Goal: Task Accomplishment & Management: Complete application form

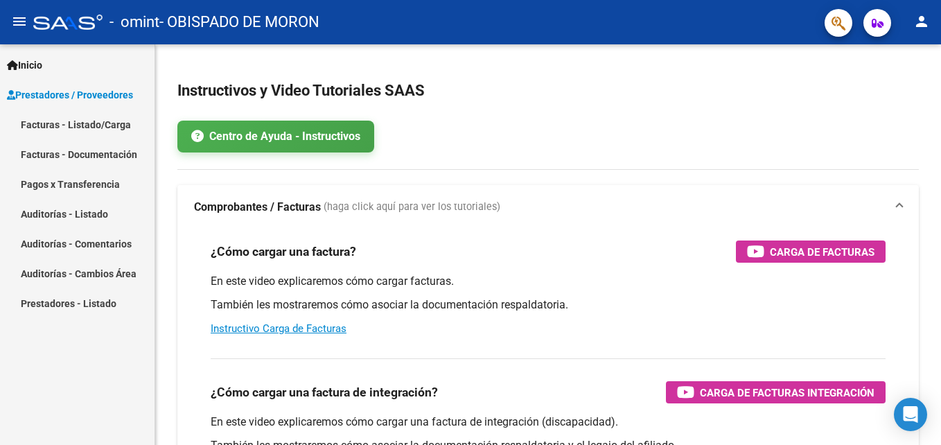
click at [46, 129] on link "Facturas - Listado/Carga" at bounding box center [77, 124] width 154 height 30
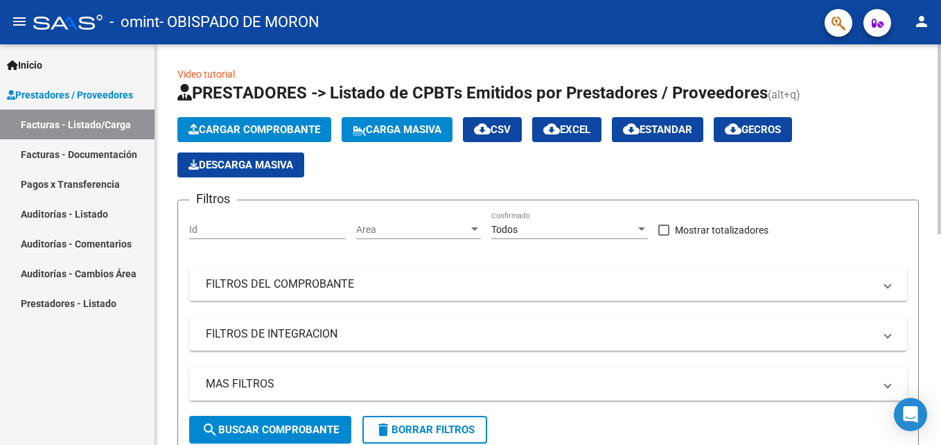
click at [220, 134] on span "Cargar Comprobante" at bounding box center [254, 129] width 132 height 12
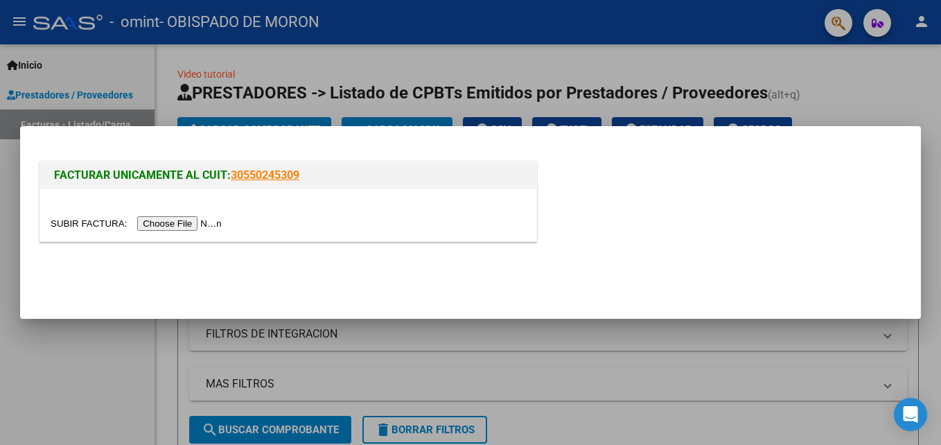
click at [184, 223] on input "file" at bounding box center [138, 223] width 175 height 15
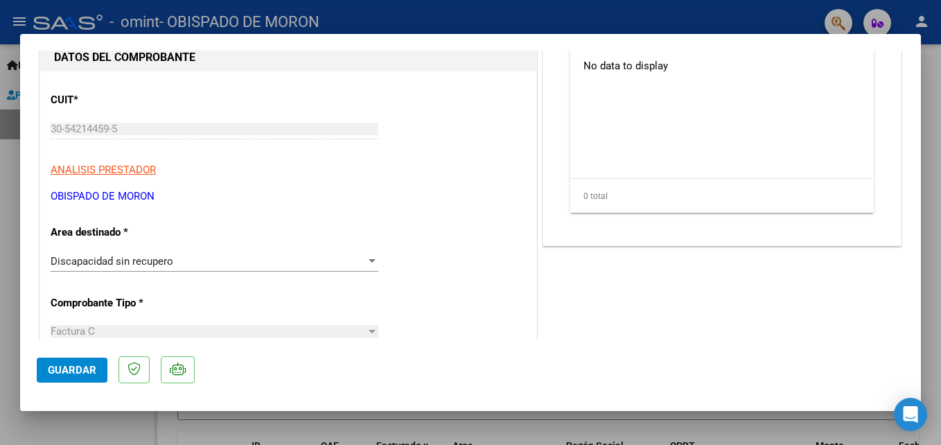
scroll to position [186, 0]
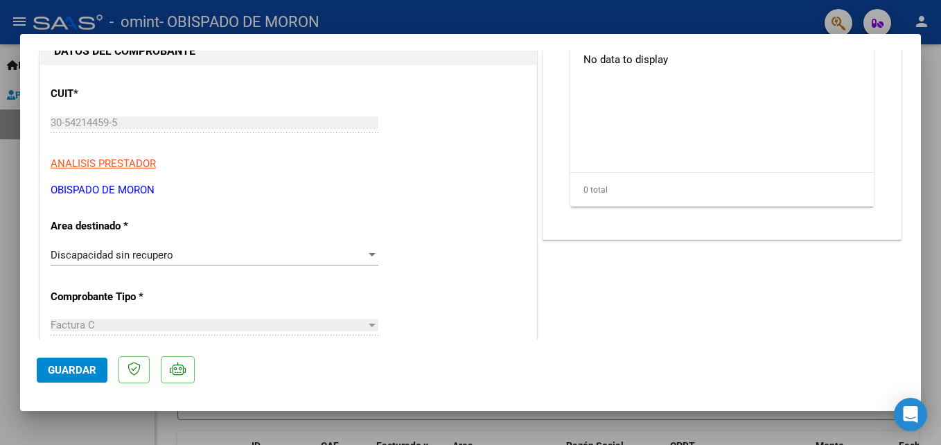
click at [369, 254] on div at bounding box center [372, 254] width 7 height 3
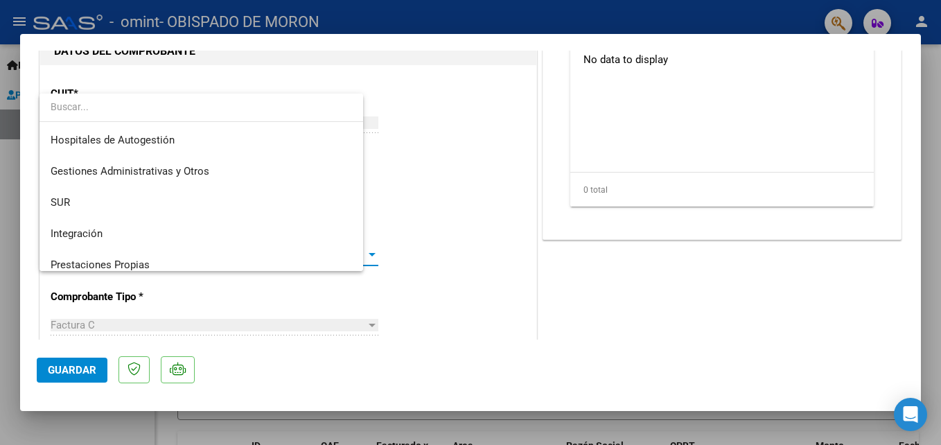
scroll to position [103, 0]
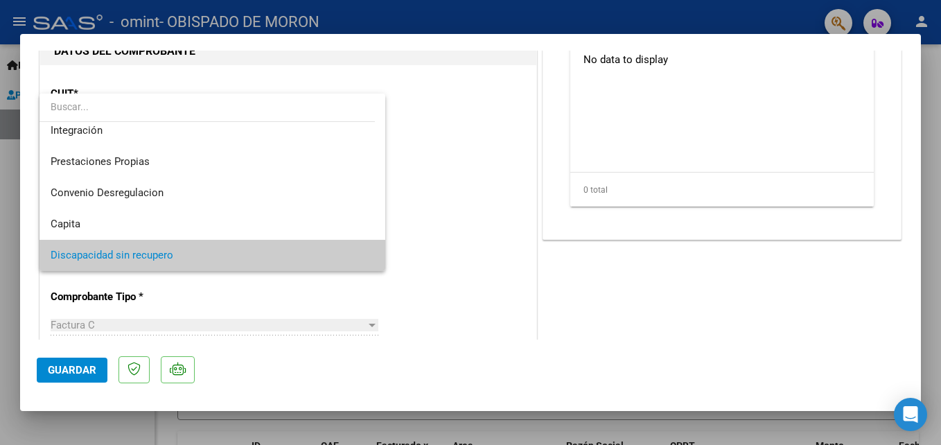
click at [366, 254] on mat-option "Discapacidad sin recupero" at bounding box center [212, 255] width 346 height 31
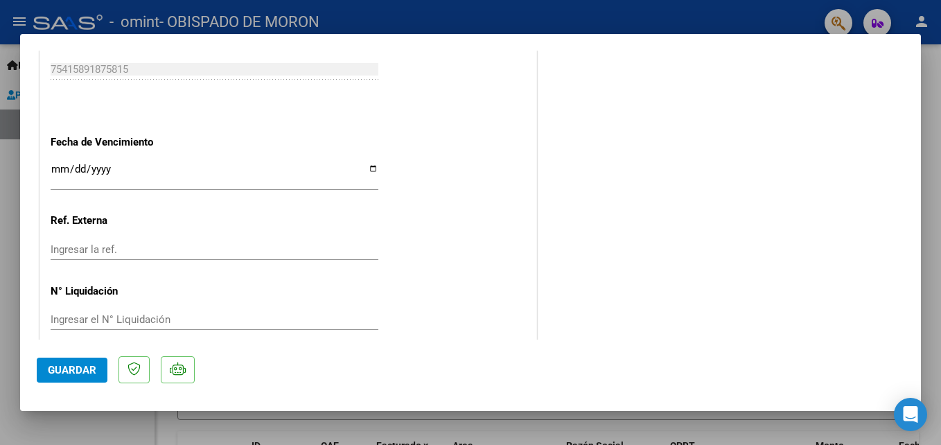
scroll to position [818, 0]
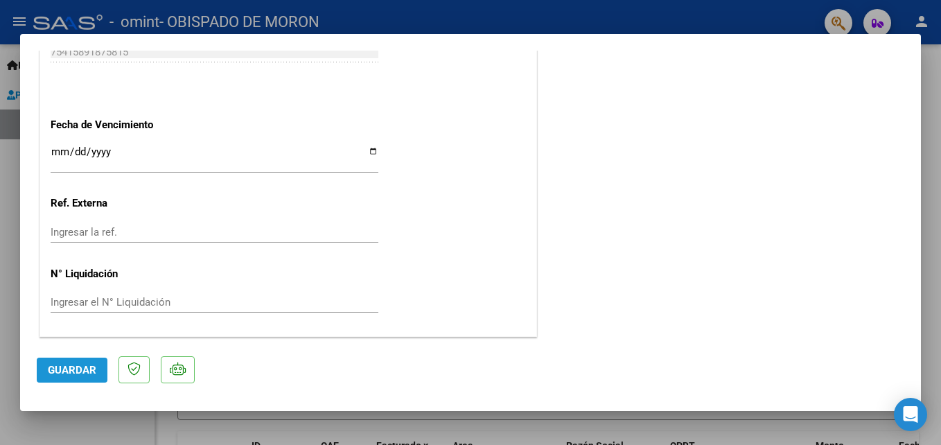
click at [82, 371] on span "Guardar" at bounding box center [72, 370] width 48 height 12
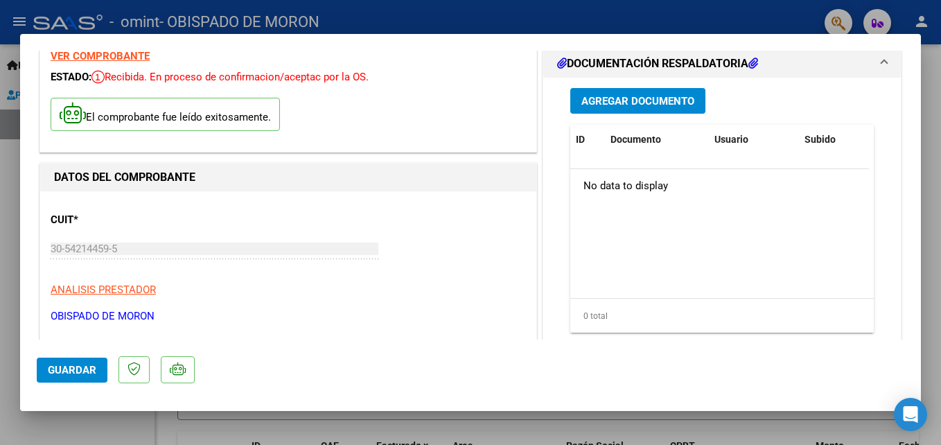
scroll to position [0, 0]
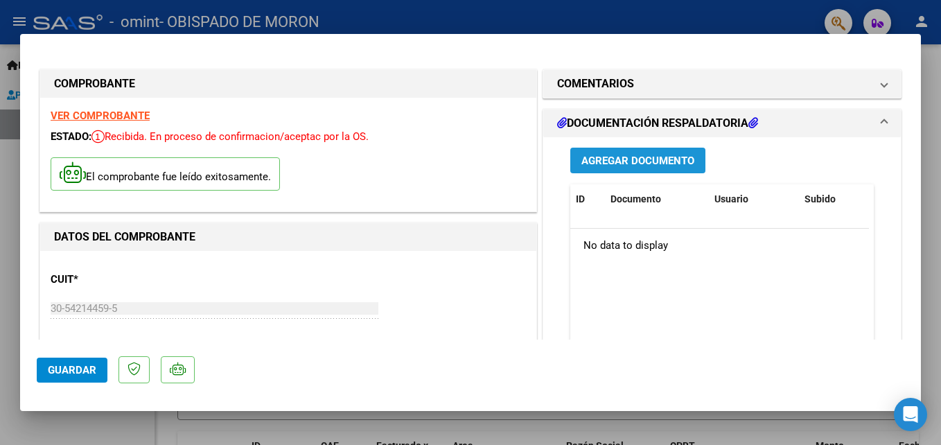
click at [641, 163] on span "Agregar Documento" at bounding box center [637, 160] width 113 height 12
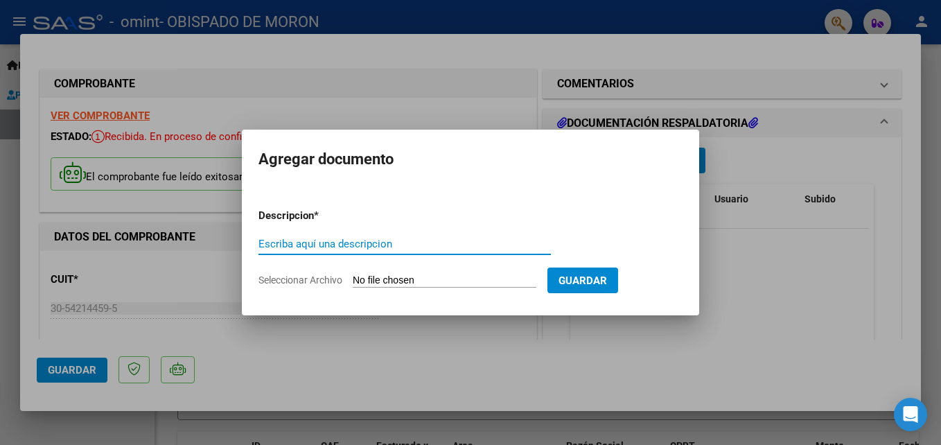
click at [346, 249] on input "Escriba aquí una descripcion" at bounding box center [404, 244] width 292 height 12
type input "a"
type input "p"
type input "asistencia"
click at [361, 271] on form "Descripcion * asistencia Escriba aquí una descripcion Seleccionar Archivo Guard…" at bounding box center [470, 247] width 424 height 101
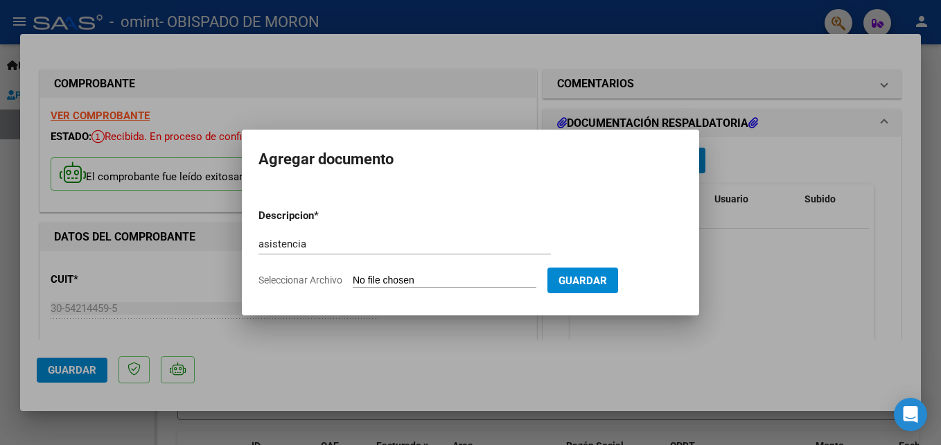
click at [364, 283] on input "Seleccionar Archivo" at bounding box center [445, 280] width 184 height 13
type input "C:\fakepath\[PERSON_NAME].ASIST SEP.pdf"
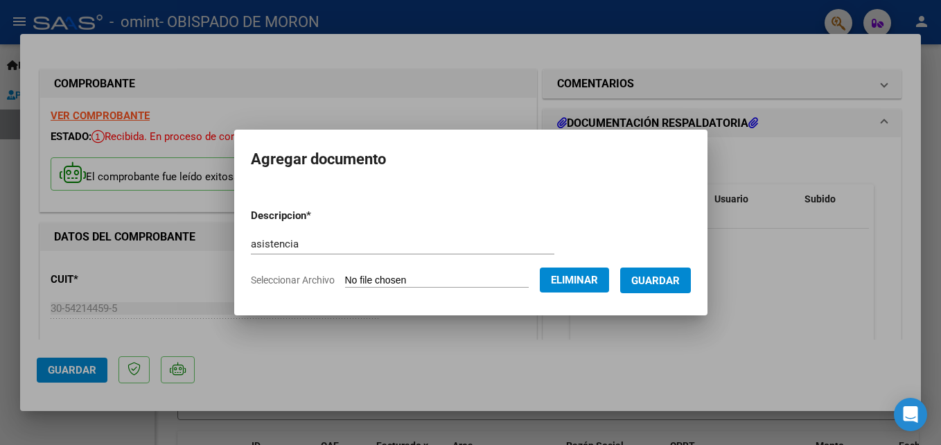
click at [663, 276] on span "Guardar" at bounding box center [655, 280] width 48 height 12
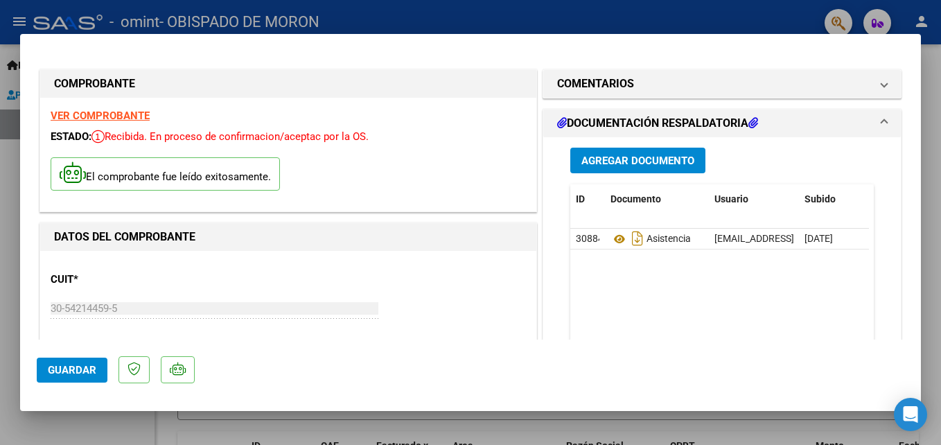
click at [73, 364] on span "Guardar" at bounding box center [72, 370] width 48 height 12
click at [65, 373] on span "Guardar" at bounding box center [72, 370] width 48 height 12
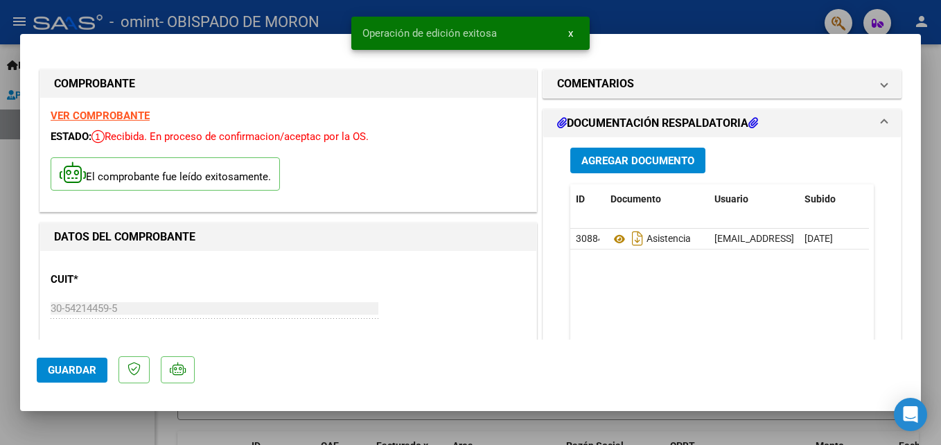
click at [572, 34] on span "x" at bounding box center [570, 33] width 5 height 12
